Goal: Task Accomplishment & Management: Manage account settings

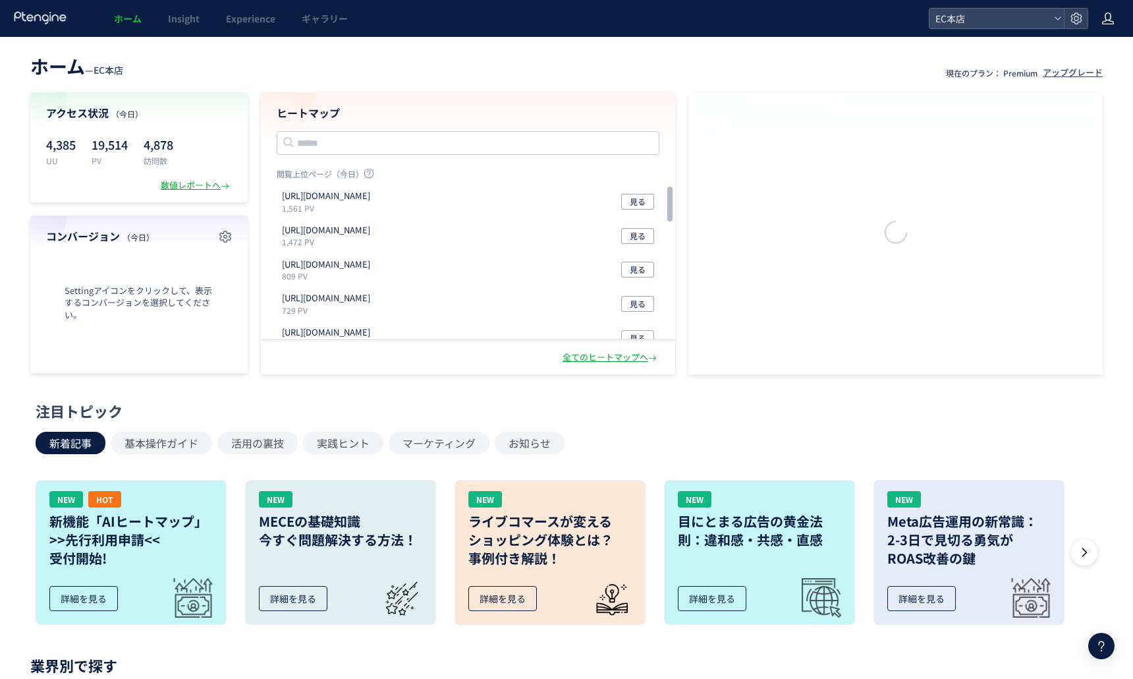
click at [1111, 30] on div at bounding box center [1108, 18] width 13 height 37
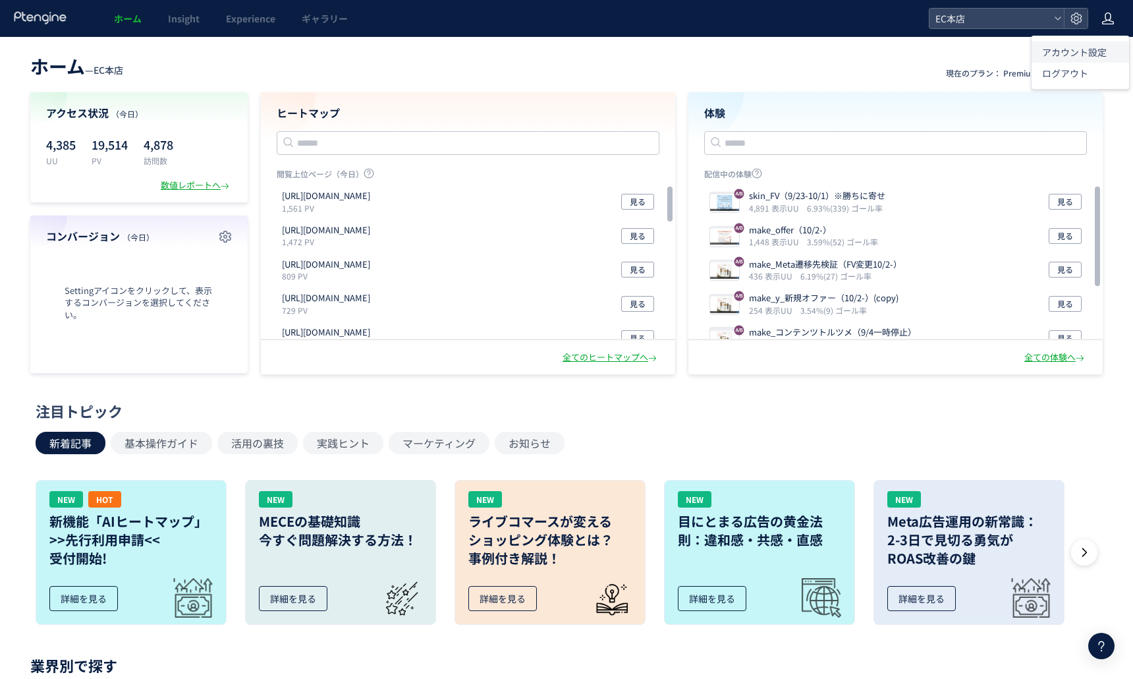
click at [1066, 49] on span "アカウント設定" at bounding box center [1075, 51] width 65 height 13
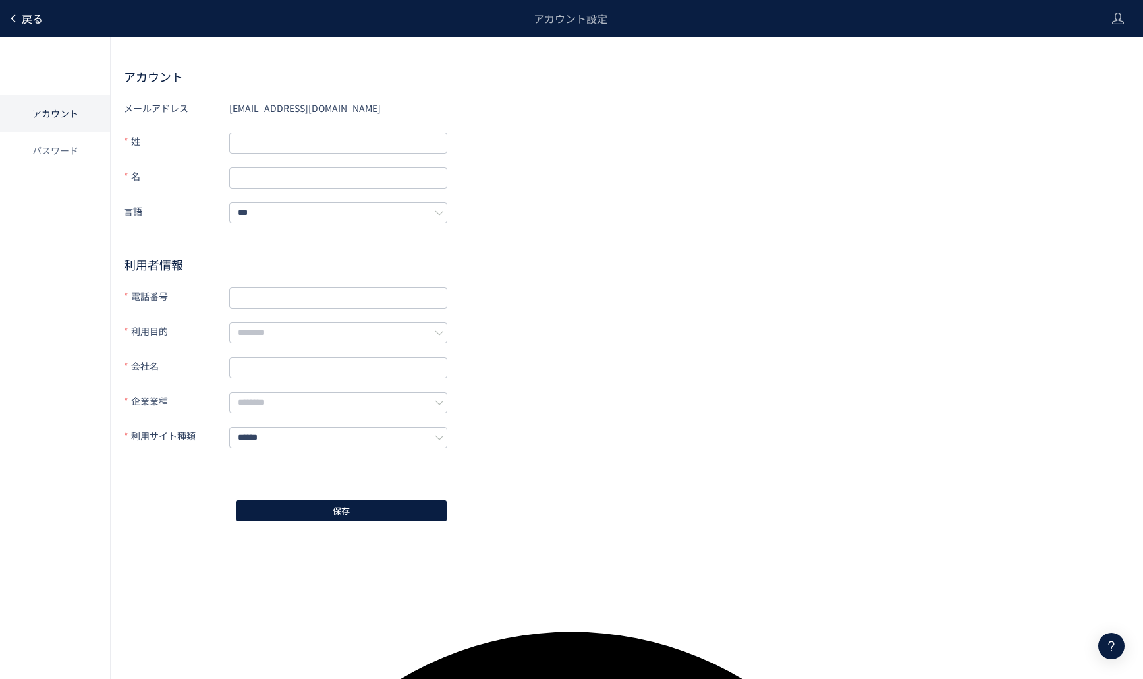
click at [24, 24] on span "戻る" at bounding box center [32, 19] width 21 height 16
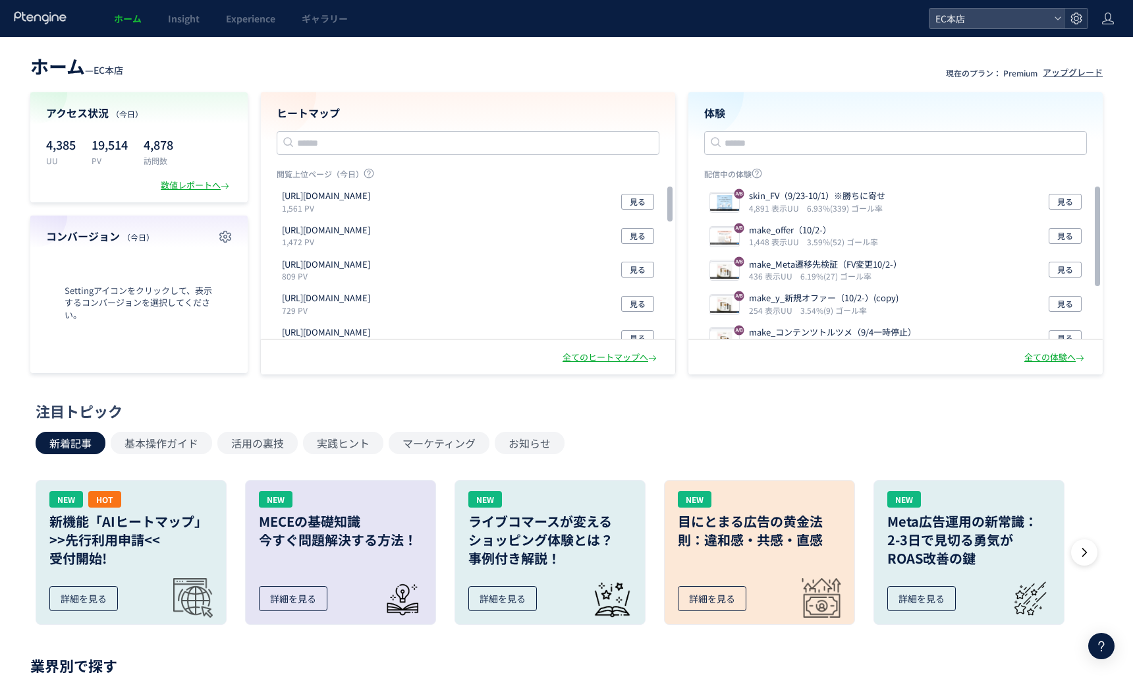
click at [1075, 20] on use at bounding box center [1076, 18] width 11 height 11
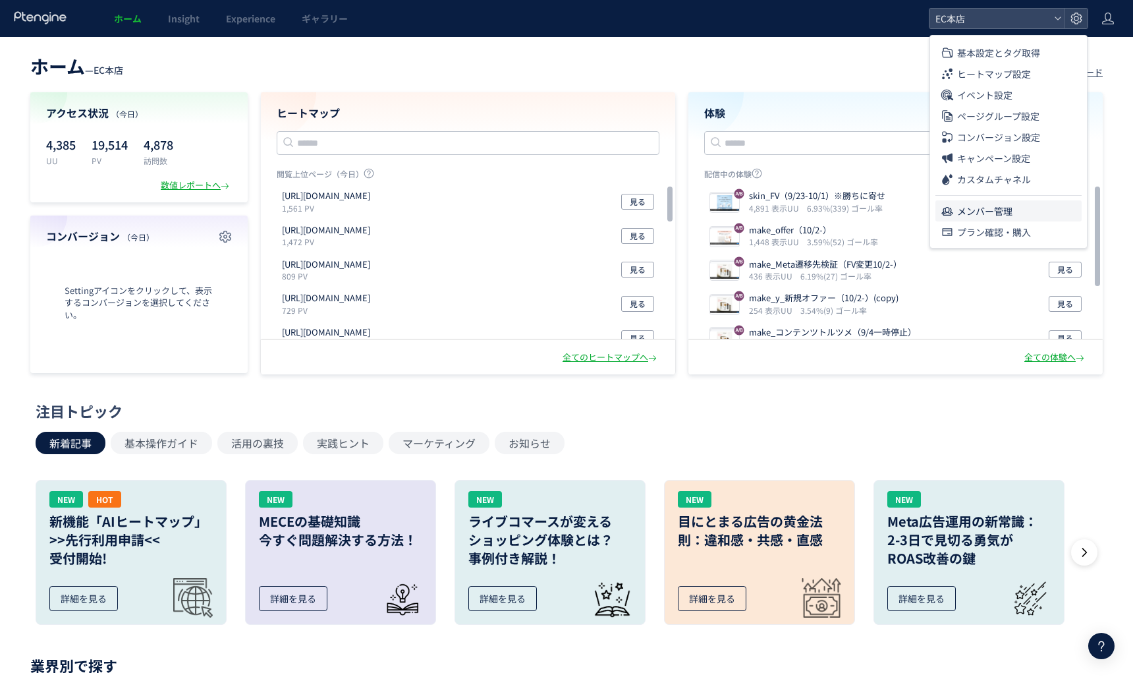
click at [968, 219] on span "メンバー管理" at bounding box center [985, 210] width 55 height 21
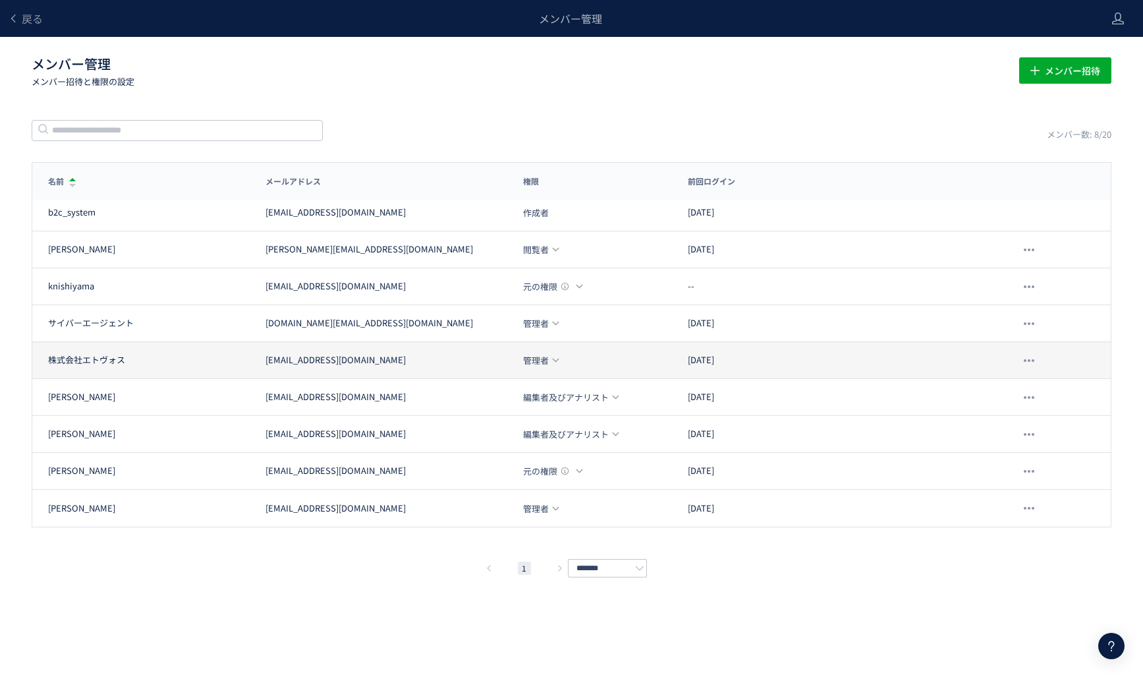
click at [555, 360] on use at bounding box center [555, 360] width 7 height 4
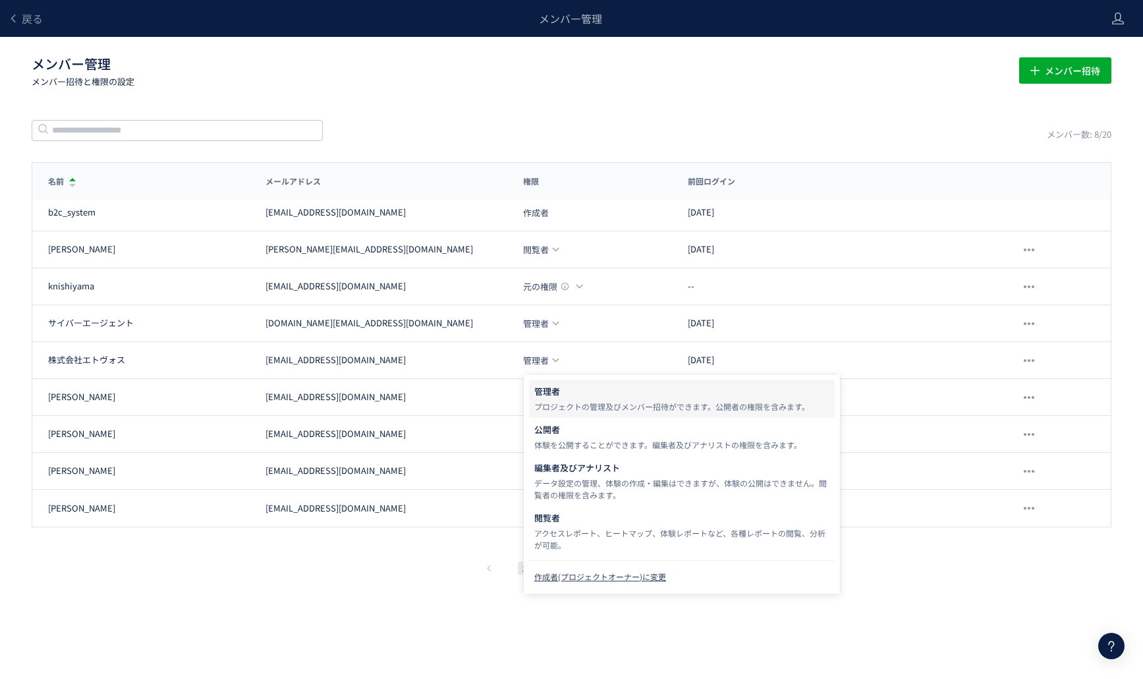
click at [376, 125] on div "メンバー数: 8/20" at bounding box center [572, 130] width 1080 height 22
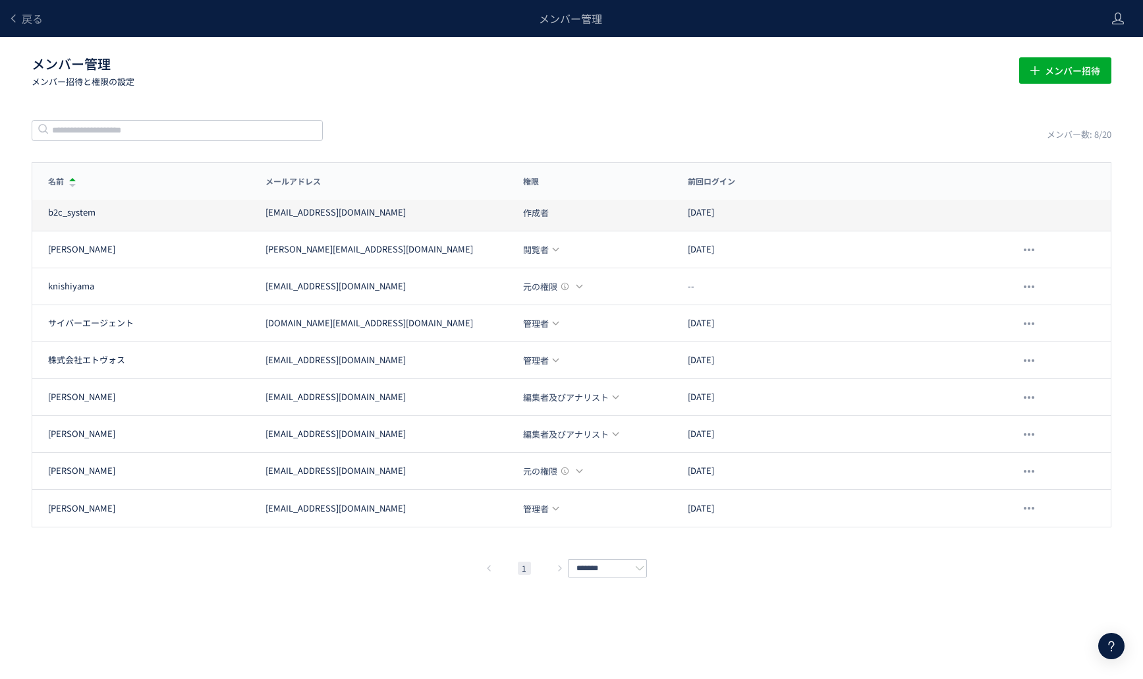
click at [577, 223] on div "b2c_system [EMAIL_ADDRESS][DOMAIN_NAME] 作成者 [DATE]" at bounding box center [571, 212] width 1079 height 37
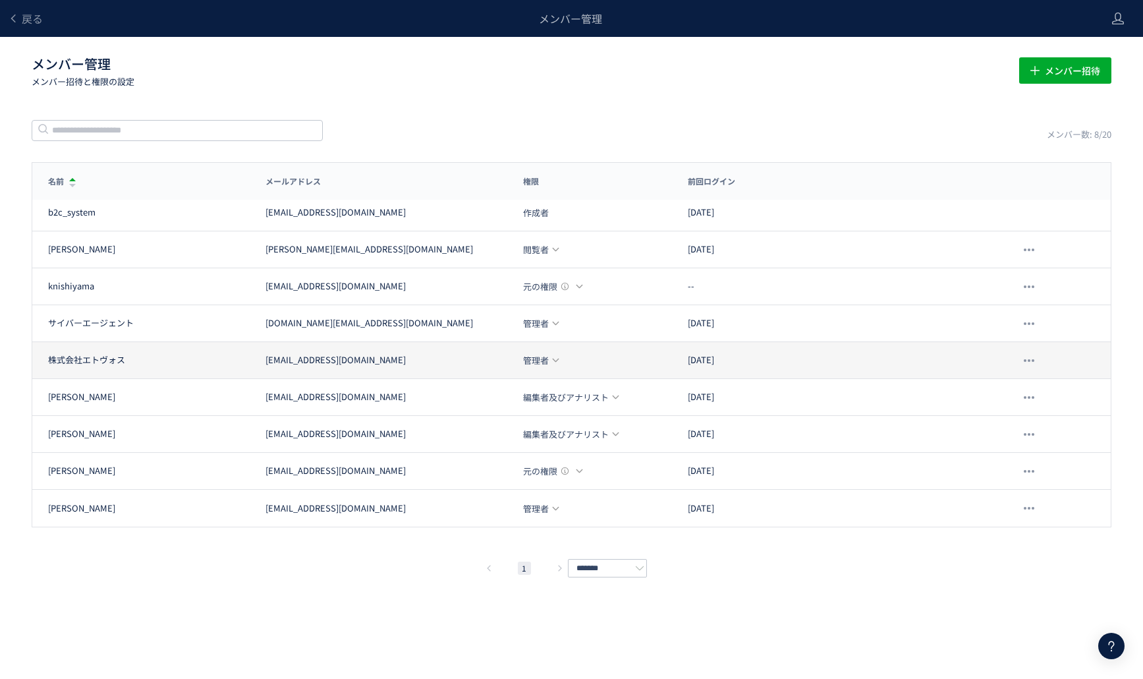
click at [548, 356] on span "管理者" at bounding box center [536, 360] width 26 height 9
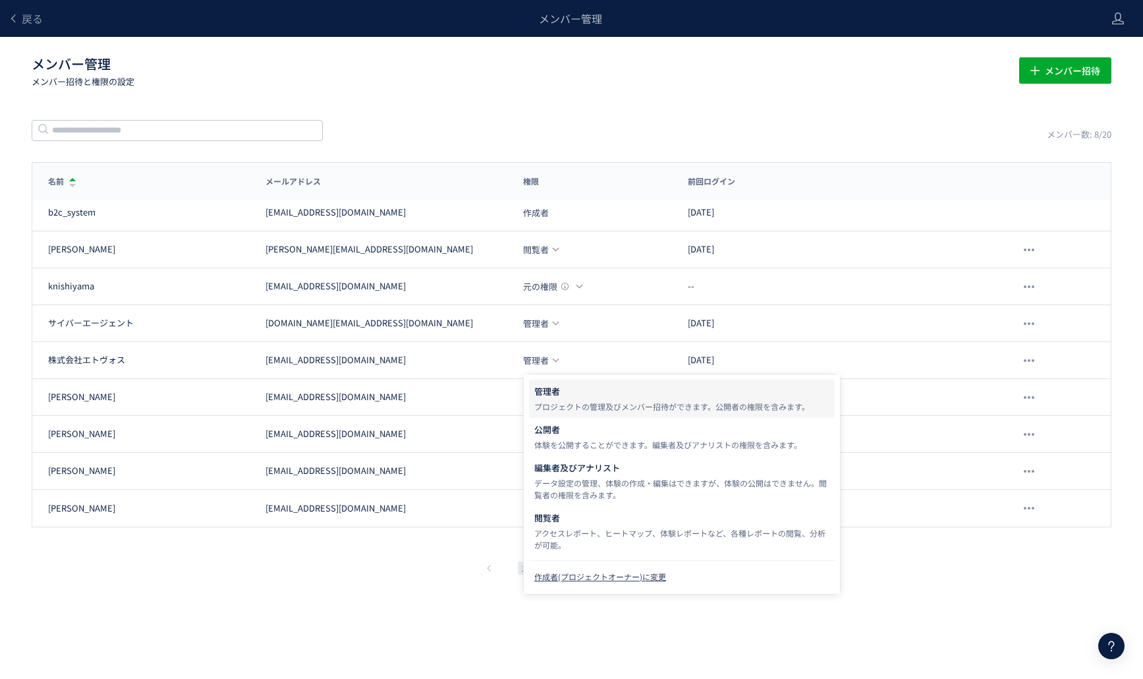
click at [576, 139] on div "メンバー数: 8/20" at bounding box center [572, 130] width 1080 height 22
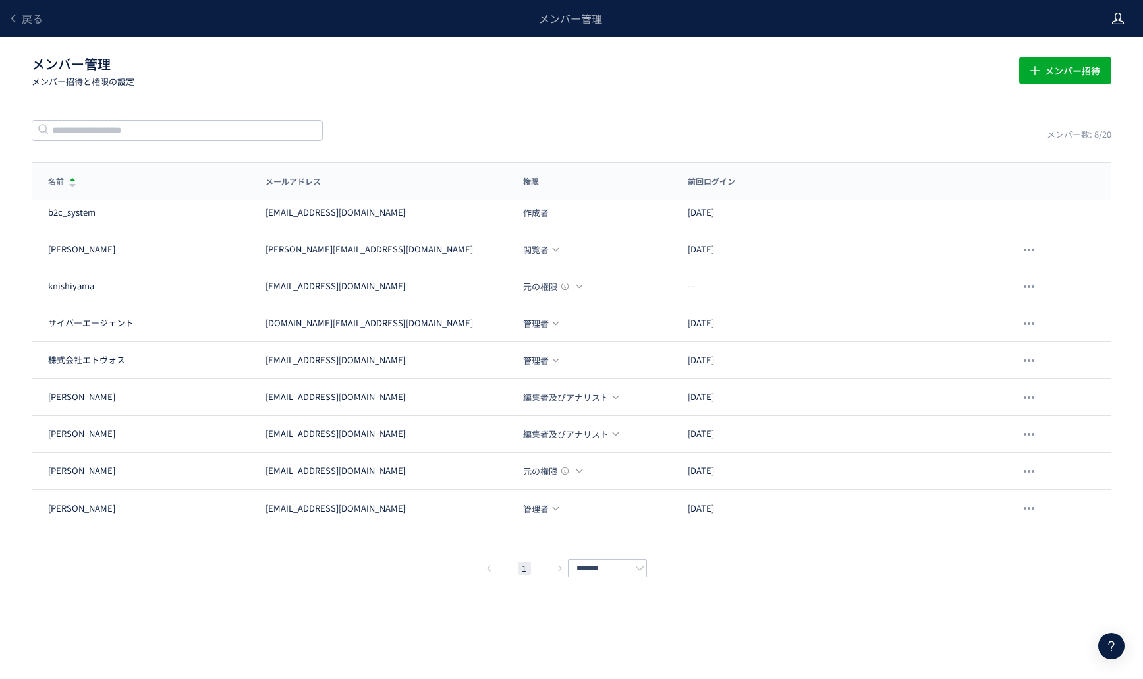
click at [1118, 26] on div at bounding box center [1118, 18] width 13 height 37
click at [1062, 83] on li "ログアウト" at bounding box center [1091, 73] width 98 height 21
